Goal: Information Seeking & Learning: Learn about a topic

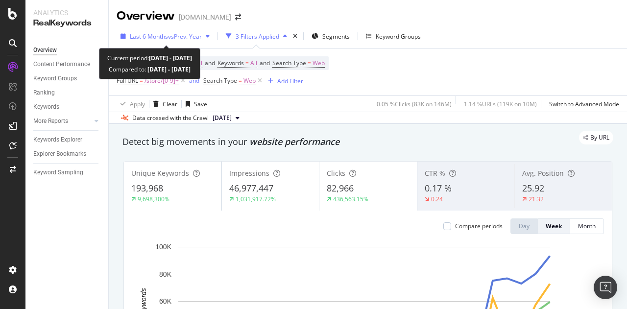
click at [174, 35] on span "vs Prev. Year" at bounding box center [185, 36] width 34 height 8
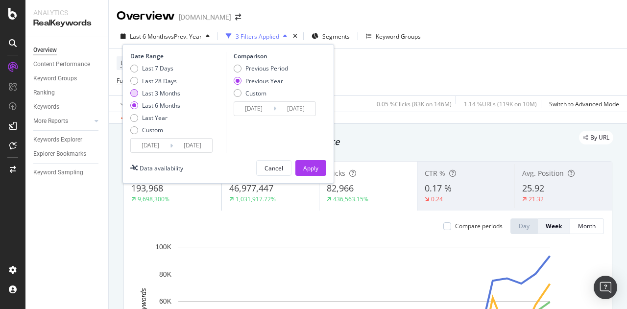
click at [158, 93] on div "Last 3 Months" at bounding box center [161, 93] width 38 height 8
type input "2025/06/15"
type input "2024/06/16"
click at [305, 164] on div "Apply" at bounding box center [310, 168] width 15 height 8
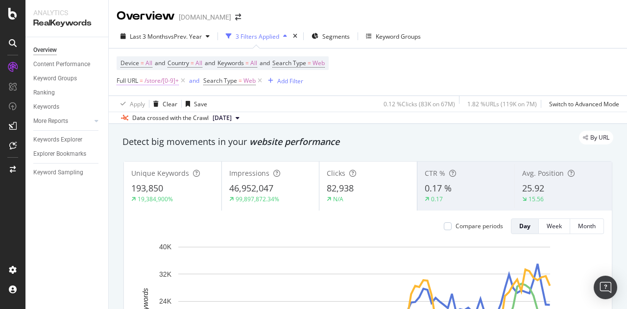
click at [175, 79] on span "/store/[0-9]+" at bounding box center [162, 81] width 34 height 14
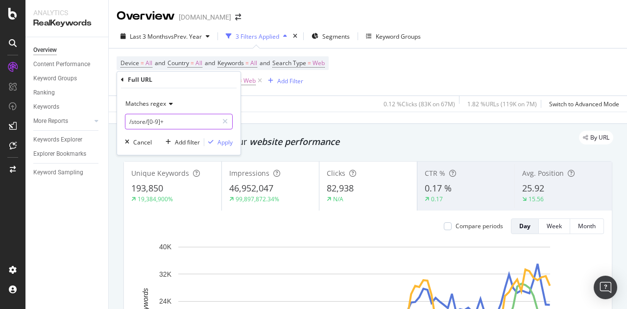
click at [169, 121] on input "/store/[0-9]+" at bounding box center [171, 122] width 93 height 16
type input "/store/"
click at [226, 145] on div "Apply" at bounding box center [225, 142] width 15 height 8
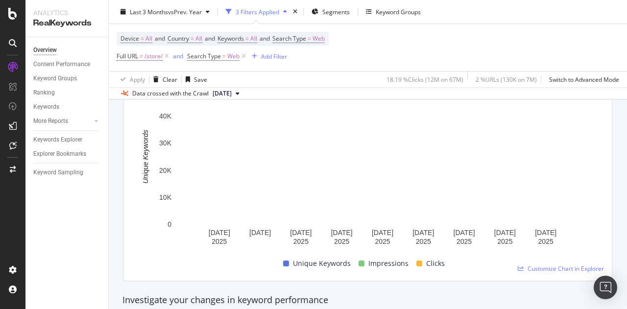
scroll to position [159, 0]
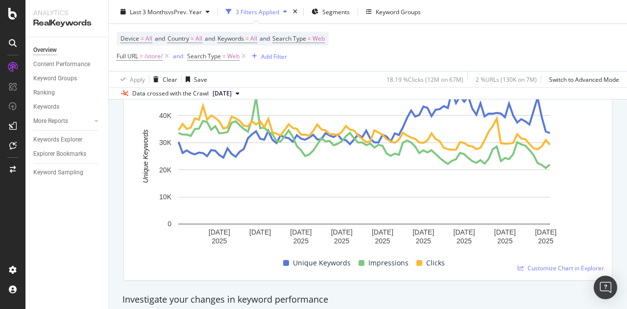
click at [285, 199] on rect "A chart." at bounding box center [364, 156] width 372 height 136
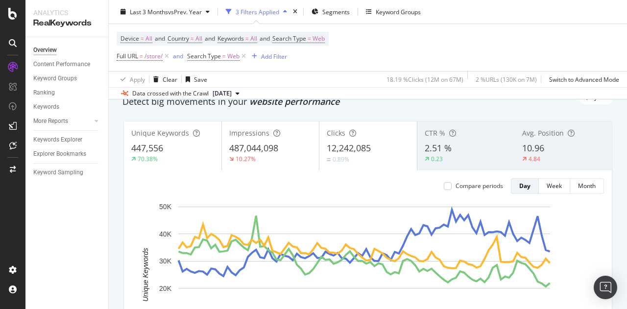
scroll to position [39, 0]
click at [242, 147] on span "487,044,098" at bounding box center [253, 149] width 49 height 12
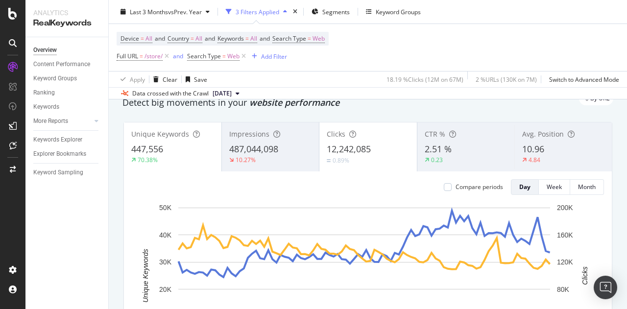
click at [191, 154] on div "447,556" at bounding box center [172, 149] width 83 height 13
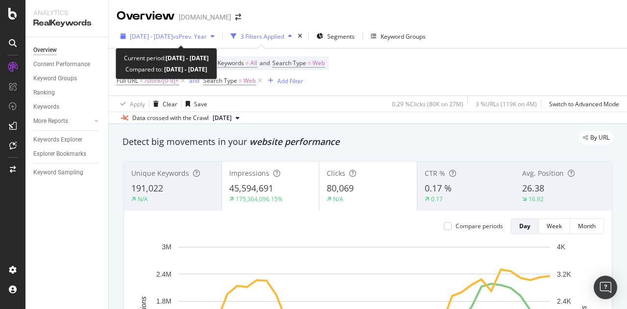
click at [207, 33] on span "vs Prev. Year" at bounding box center [190, 36] width 34 height 8
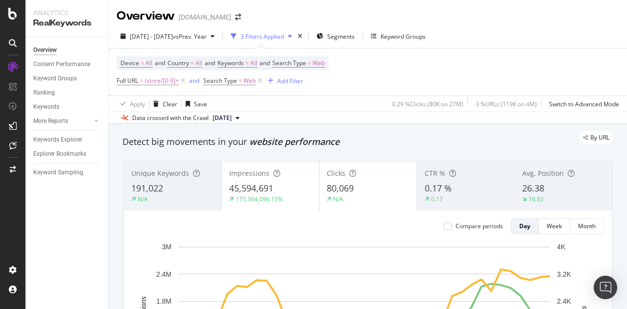
click at [478, 20] on div "Overview [DOMAIN_NAME]" at bounding box center [368, 12] width 519 height 25
click at [174, 81] on span "/store/[0-9]+" at bounding box center [162, 81] width 34 height 14
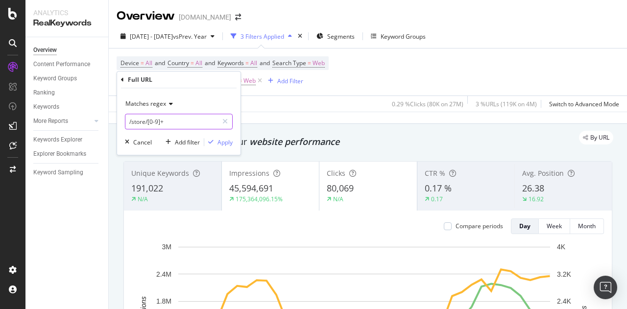
click at [167, 125] on input "/store/[0-9]+" at bounding box center [171, 122] width 93 height 16
type input "/store/"
click at [217, 142] on div "button" at bounding box center [210, 142] width 13 height 6
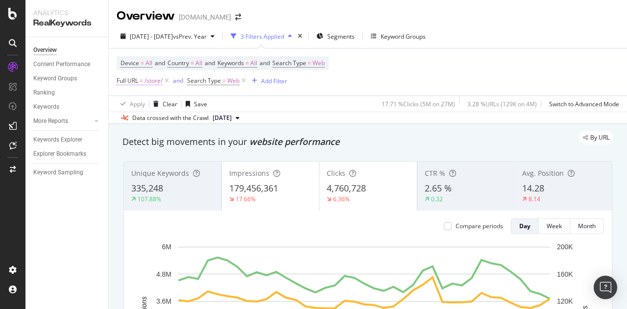
click at [152, 80] on span "/store/" at bounding box center [154, 81] width 18 height 14
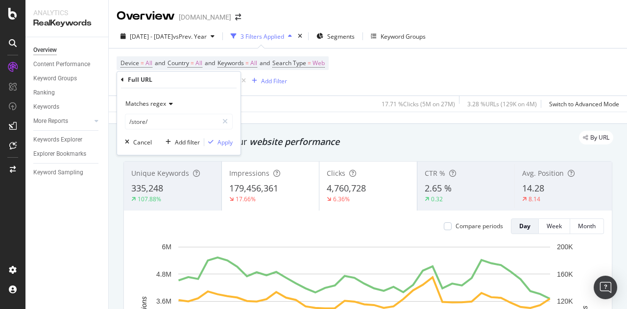
click at [166, 104] on icon at bounding box center [169, 104] width 7 height 6
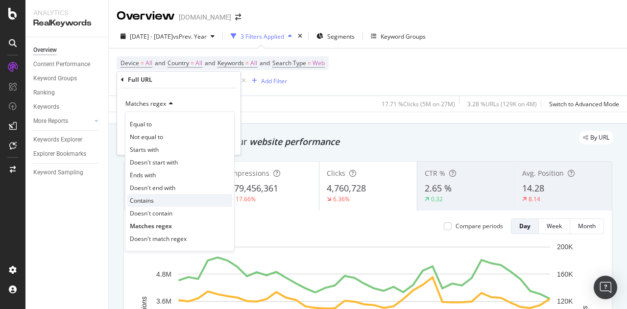
click at [152, 199] on span "Contains" at bounding box center [142, 201] width 24 height 8
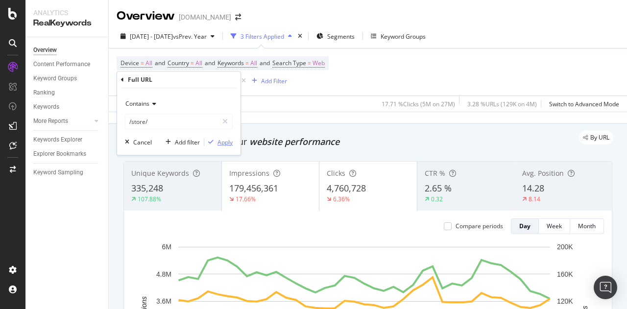
click at [227, 139] on div "Apply" at bounding box center [225, 142] width 15 height 8
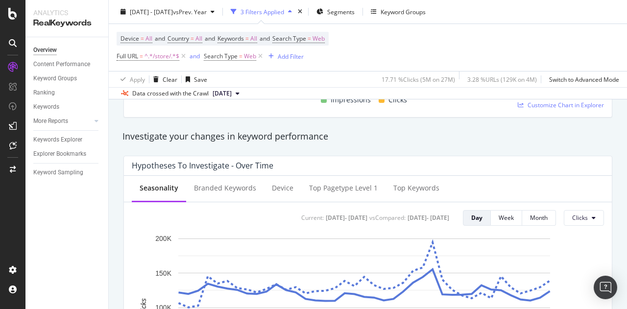
scroll to position [394, 0]
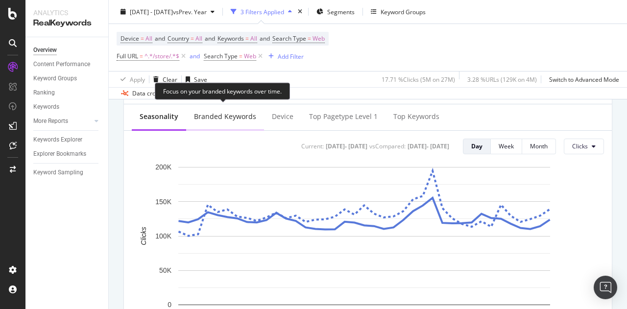
click at [221, 118] on div "Branded Keywords" at bounding box center [225, 117] width 62 height 10
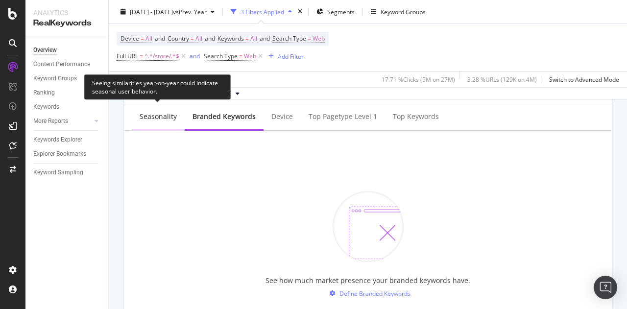
click at [143, 115] on div "Seasonality" at bounding box center [158, 117] width 37 height 10
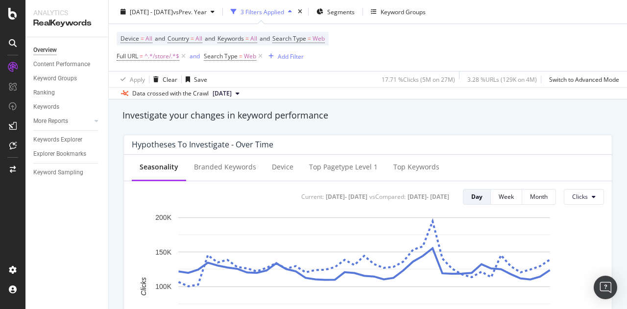
scroll to position [0, 0]
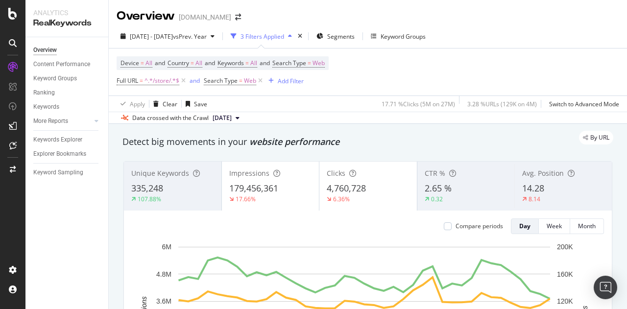
click at [338, 175] on span "Clicks" at bounding box center [336, 173] width 19 height 9
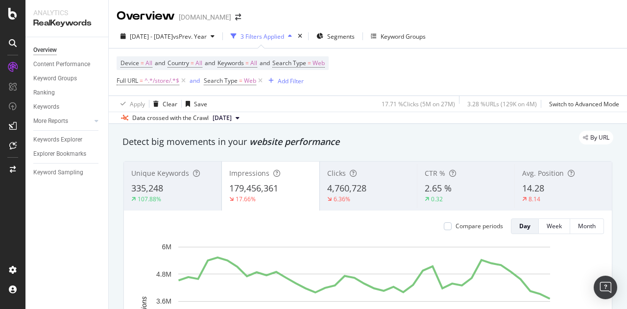
click at [188, 191] on div "335,248" at bounding box center [172, 188] width 83 height 13
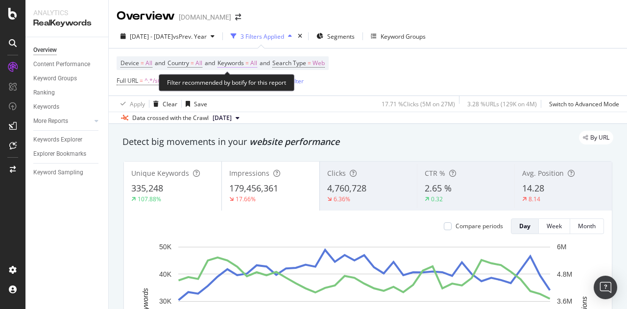
click at [241, 67] on span "Keywords = All" at bounding box center [238, 63] width 40 height 9
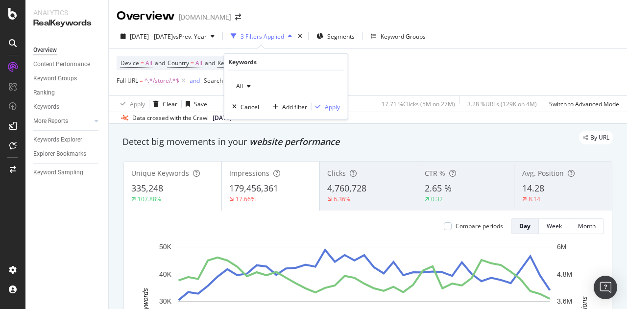
click at [254, 86] on div "button" at bounding box center [249, 86] width 12 height 6
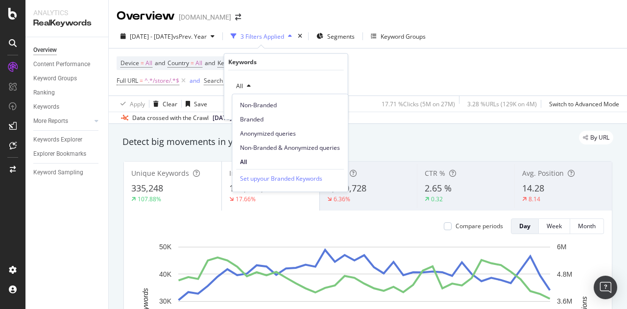
click at [252, 86] on div "button" at bounding box center [249, 86] width 12 height 6
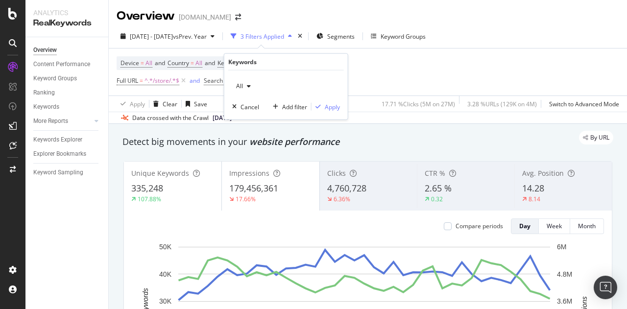
click at [252, 86] on div "button" at bounding box center [249, 86] width 12 height 6
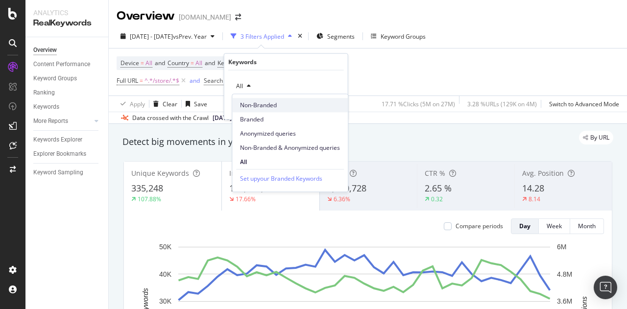
click at [258, 104] on span "Non-Branded" at bounding box center [290, 105] width 100 height 9
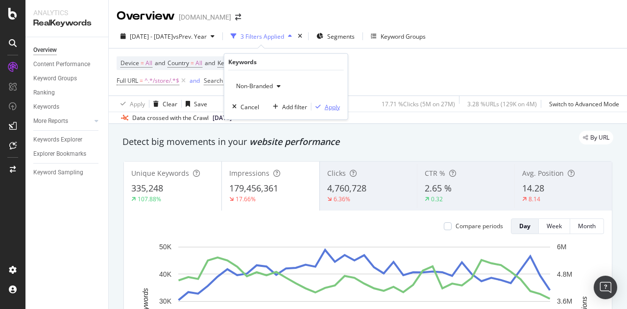
click at [337, 102] on button "Apply" at bounding box center [326, 107] width 28 height 10
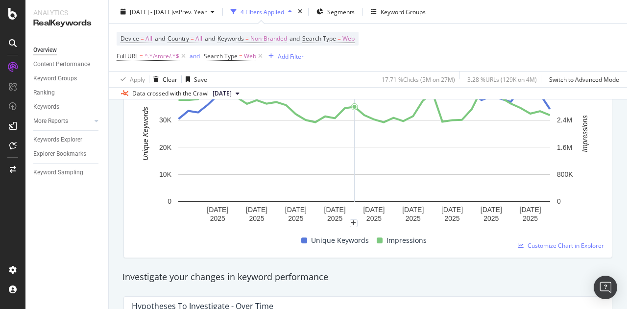
scroll to position [181, 0]
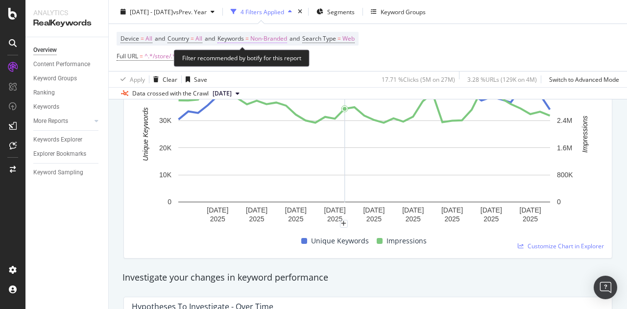
click at [274, 39] on span "Non-Branded" at bounding box center [268, 39] width 37 height 14
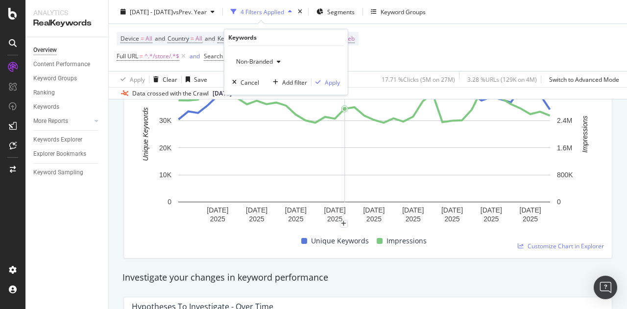
click at [264, 65] on div "Non-Branded" at bounding box center [258, 61] width 52 height 15
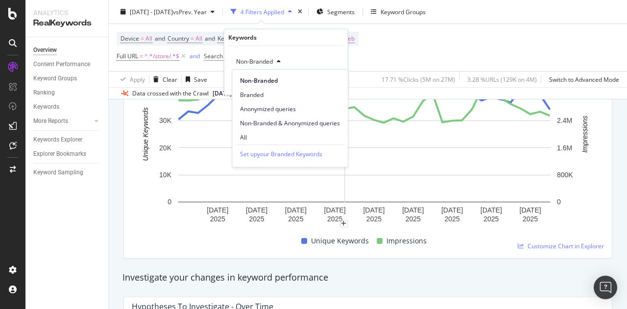
click at [418, 57] on div "Device = All and Country = All and Keywords = Non-Branded and Search Type = Web…" at bounding box center [368, 47] width 503 height 47
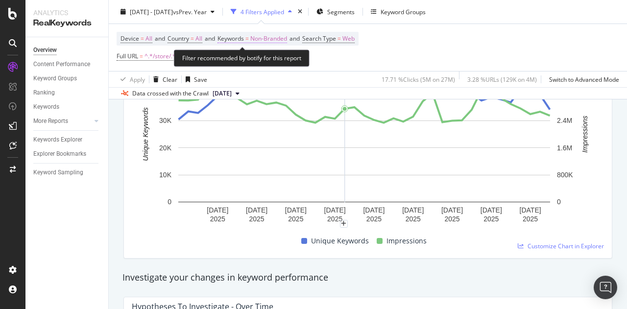
click at [286, 40] on span "Non-Branded" at bounding box center [268, 39] width 37 height 14
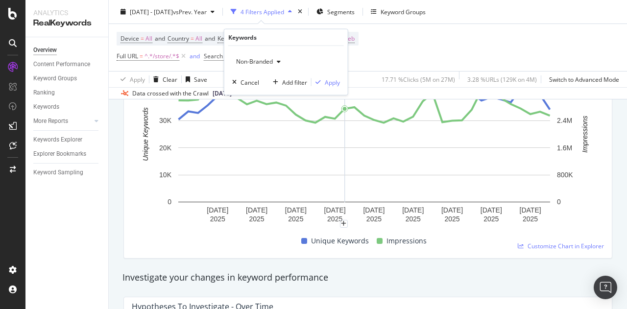
click at [275, 59] on div "button" at bounding box center [279, 62] width 12 height 6
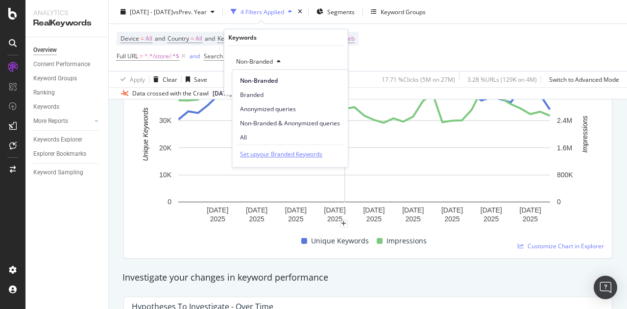
click at [261, 152] on div "Set up your Branded Keywords" at bounding box center [281, 154] width 82 height 10
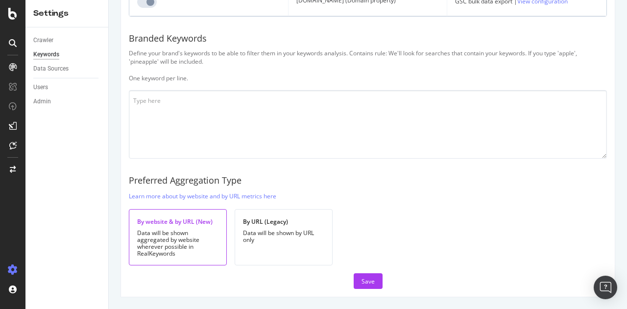
scroll to position [930, 0]
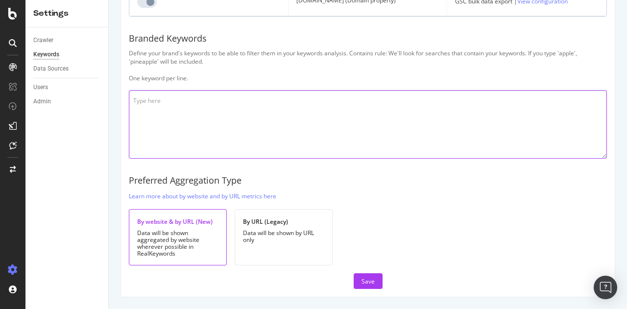
click at [259, 148] on textarea at bounding box center [368, 124] width 478 height 69
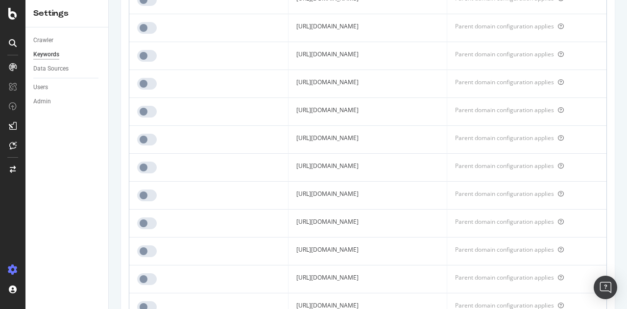
scroll to position [0, 0]
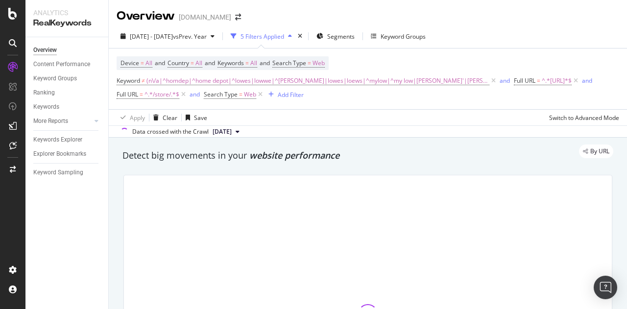
click at [471, 22] on div "Overview [DOMAIN_NAME]" at bounding box center [368, 12] width 519 height 25
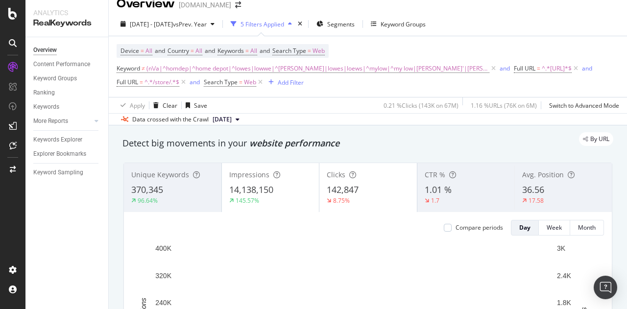
scroll to position [8, 0]
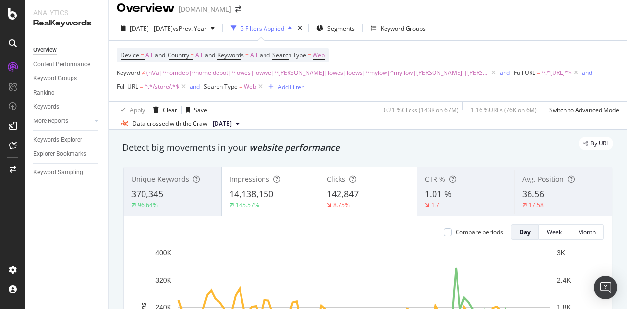
click at [352, 192] on span "142,847" at bounding box center [343, 194] width 32 height 12
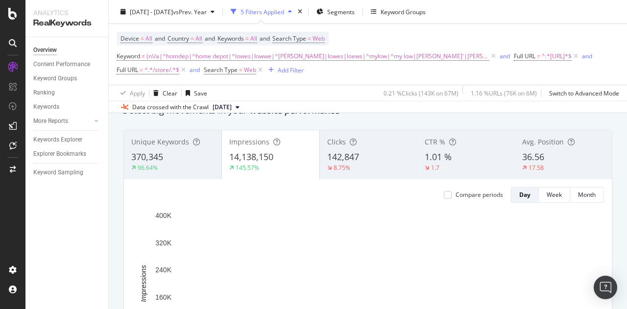
scroll to position [0, 0]
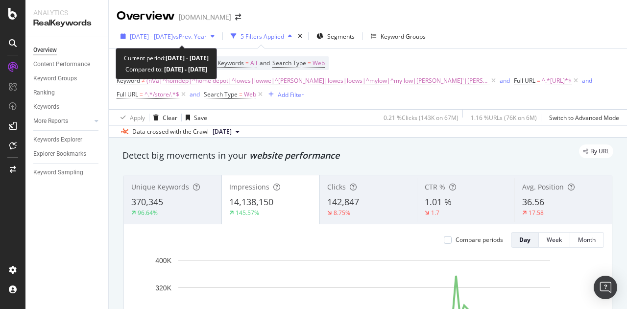
click at [207, 35] on span "vs Prev. Year" at bounding box center [190, 36] width 34 height 8
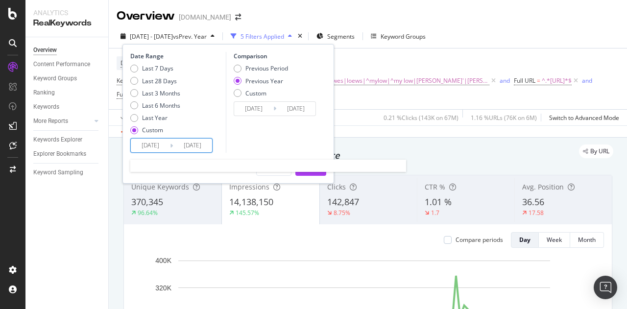
click at [176, 146] on input "[DATE]" at bounding box center [192, 146] width 39 height 14
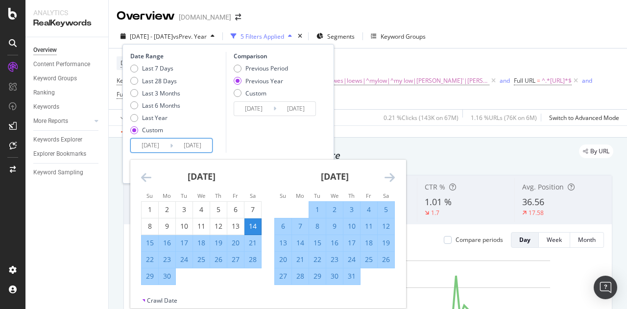
click at [164, 147] on input "2025/06/14" at bounding box center [150, 146] width 39 height 14
click at [166, 146] on input "2025/06/14" at bounding box center [150, 146] width 39 height 14
click at [210, 142] on input "[DATE]" at bounding box center [192, 146] width 39 height 14
type input "[DATE]"
type input "2024/09/15"
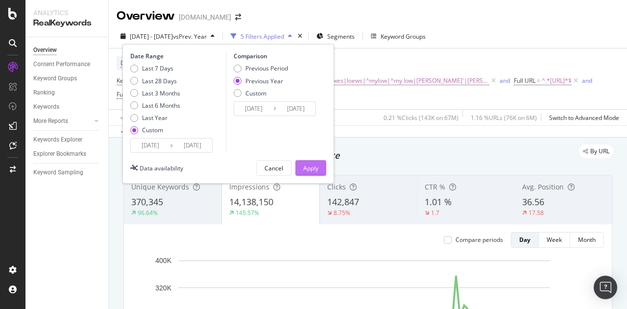
type input "2025/09/14"
click at [307, 168] on div "Apply" at bounding box center [310, 168] width 15 height 8
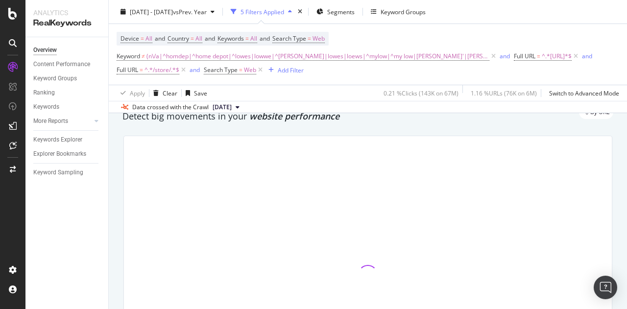
scroll to position [39, 0]
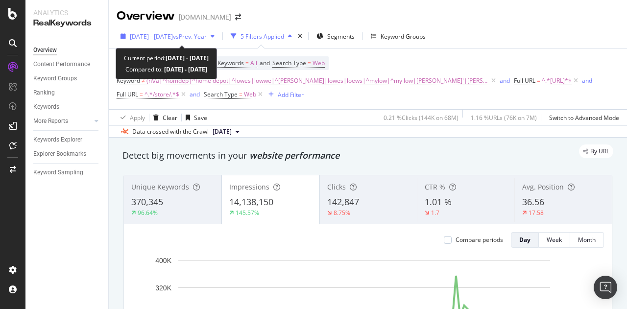
click at [206, 37] on span "vs Prev. Year" at bounding box center [190, 36] width 34 height 8
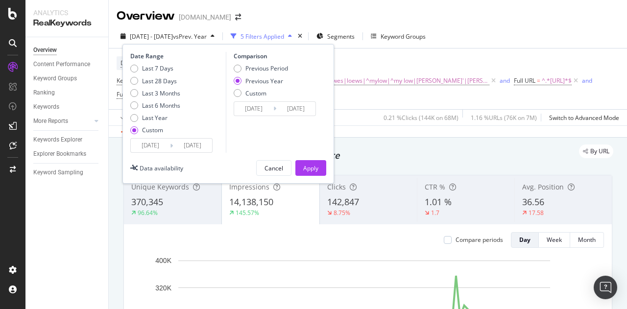
click at [160, 144] on input "2025/06/14" at bounding box center [150, 146] width 39 height 14
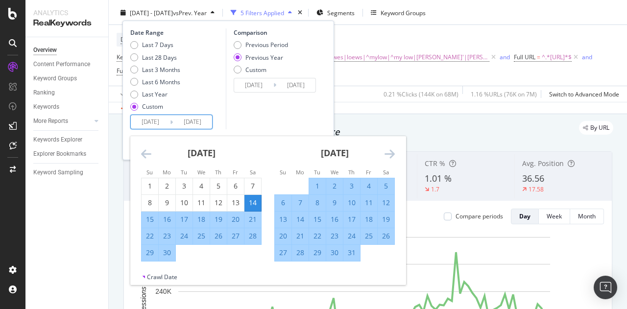
scroll to position [24, 0]
click at [392, 149] on icon "Move forward to switch to the next month." at bounding box center [390, 154] width 10 height 12
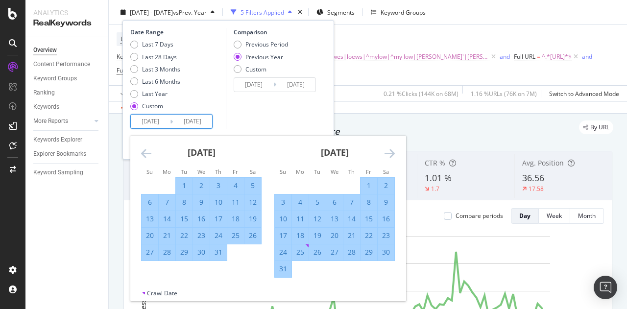
click at [350, 198] on div "7" at bounding box center [352, 203] width 17 height 10
type input "2025/08/07"
type input "2024/08/08"
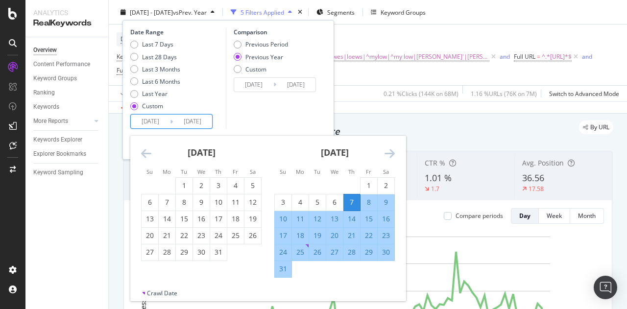
click at [390, 152] on icon "Move forward to switch to the next month." at bounding box center [390, 154] width 10 height 12
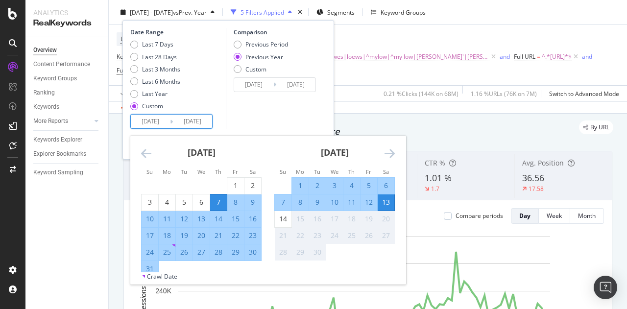
click at [344, 219] on div "18" at bounding box center [352, 219] width 17 height 10
click at [282, 115] on div "Comparison Previous Period Previous Year Custom 2024/08/08 Navigate forward to …" at bounding box center [272, 78] width 93 height 101
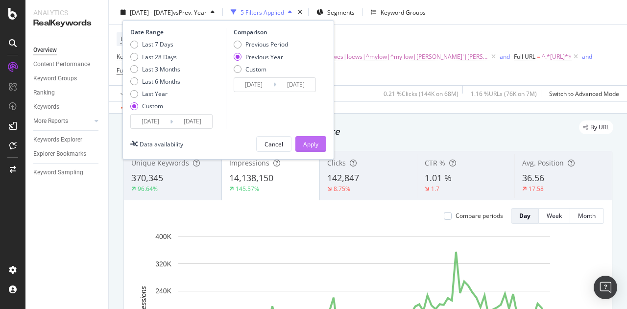
click at [313, 145] on div "Apply" at bounding box center [310, 144] width 15 height 8
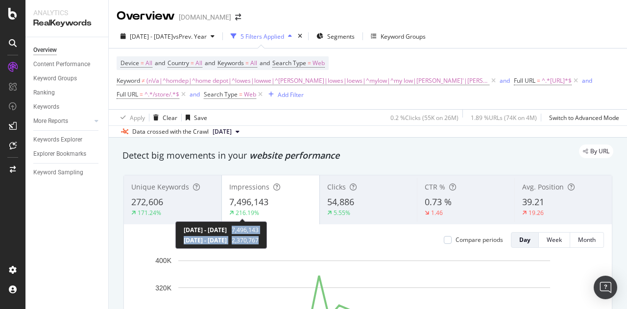
drag, startPoint x: 301, startPoint y: 241, endPoint x: 274, endPoint y: 231, distance: 28.7
click at [259, 231] on div "2025 Aug. 7th - 2025 Sep. 13th 7,496,143 2024 Aug. 8th - 2024 Sep. 14th 2,370,7…" at bounding box center [221, 235] width 75 height 19
click at [259, 231] on span "7,496,143" at bounding box center [245, 230] width 27 height 8
click at [259, 240] on span "2,370,767" at bounding box center [245, 240] width 27 height 8
drag, startPoint x: 273, startPoint y: 240, endPoint x: 301, endPoint y: 240, distance: 27.4
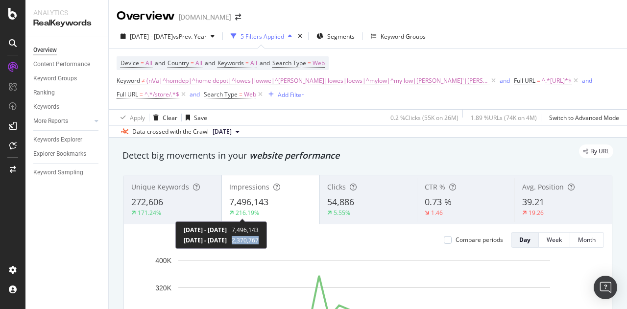
click at [267, 240] on div "2025 Aug. 7th - 2025 Sep. 13th 7,496,143 2024 Aug. 8th - 2024 Sep. 14th 2,370,7…" at bounding box center [221, 235] width 92 height 27
copy span "2,370,767"
drag, startPoint x: 274, startPoint y: 229, endPoint x: 300, endPoint y: 228, distance: 26.5
click at [259, 228] on span "7,496,143" at bounding box center [245, 230] width 27 height 8
copy span "7,496,143"
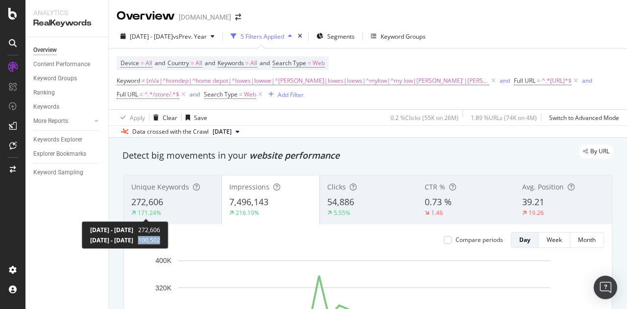
drag, startPoint x: 202, startPoint y: 239, endPoint x: 181, endPoint y: 242, distance: 21.3
click at [169, 242] on div "2025 Aug. 7th - 2025 Sep. 13th 272,606 2024 Aug. 8th - 2024 Sep. 14th 100,502" at bounding box center [125, 235] width 87 height 27
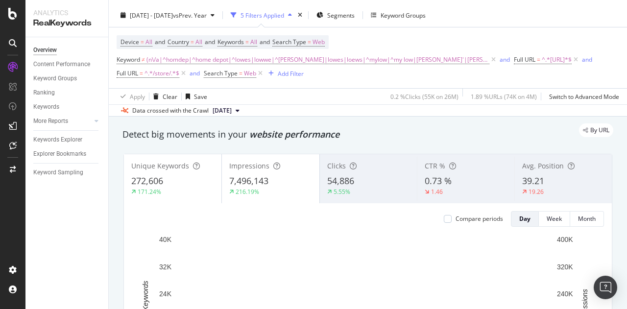
scroll to position [21, 0]
